Goal: Information Seeking & Learning: Understand process/instructions

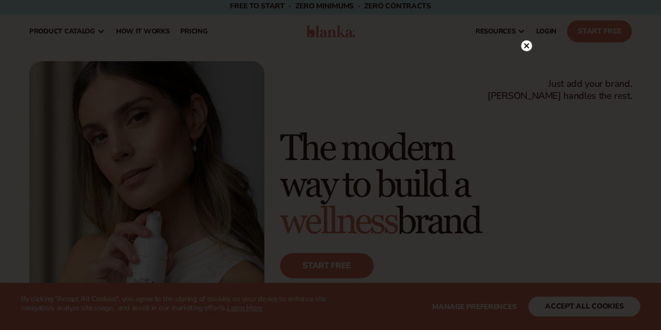
scroll to position [2, 0]
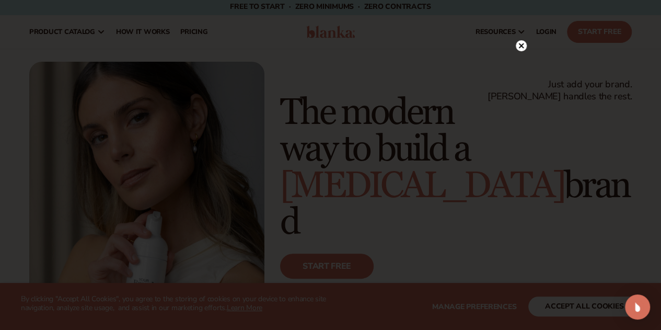
click at [523, 24] on div at bounding box center [330, 165] width 661 height 330
click at [519, 48] on icon at bounding box center [520, 45] width 5 height 5
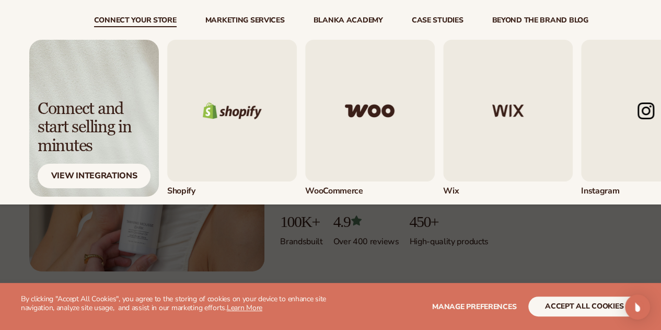
scroll to position [26, 0]
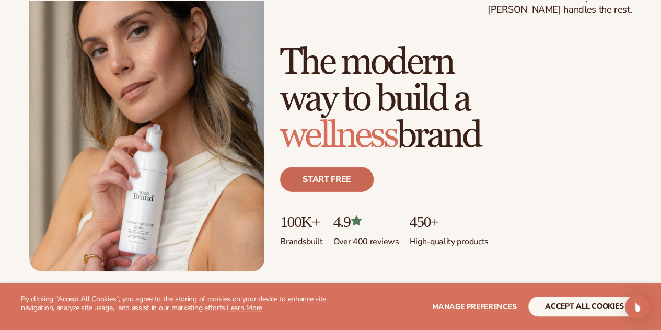
click at [373, 192] on link "Start free" at bounding box center [327, 179] width 94 height 25
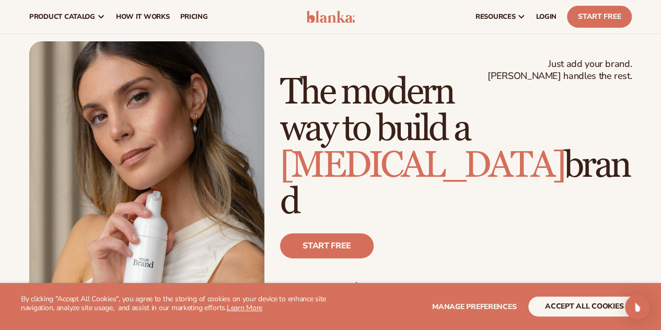
scroll to position [0, 0]
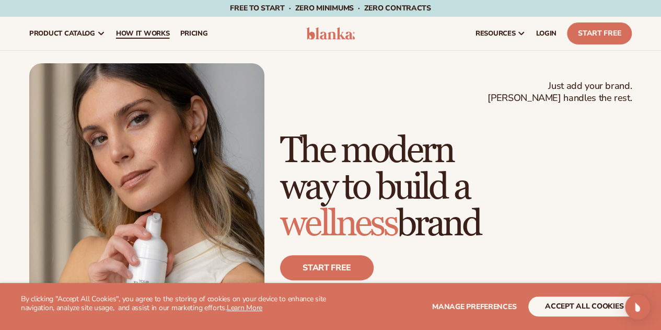
click at [157, 32] on span "How It Works" at bounding box center [143, 33] width 54 height 8
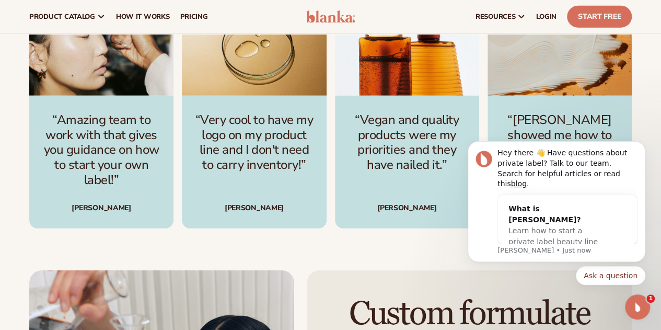
scroll to position [1466, 0]
